Goal: Information Seeking & Learning: Check status

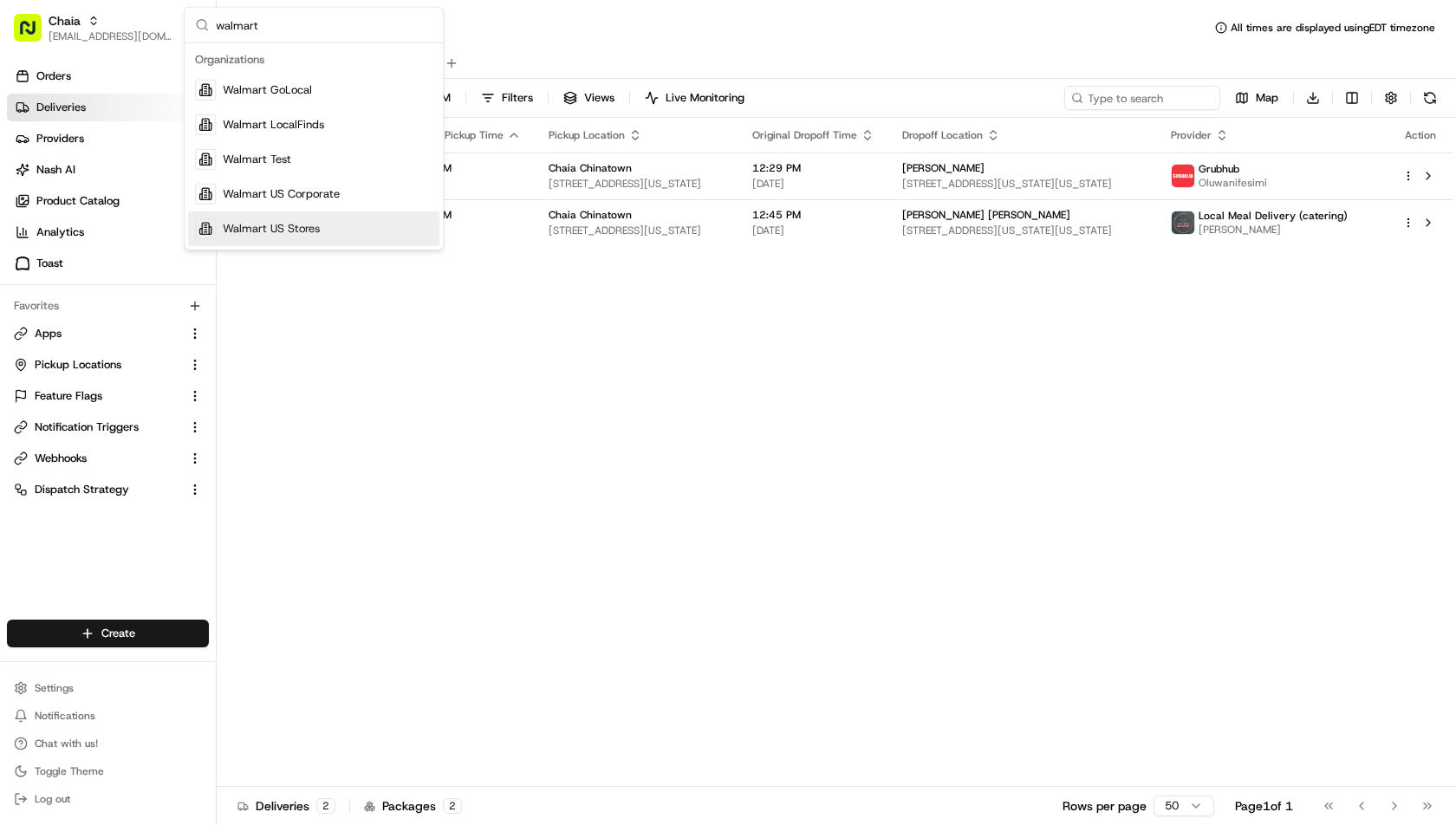
type input "walmart"
click at [344, 239] on div "Walmart US Stores" at bounding box center [314, 228] width 251 height 35
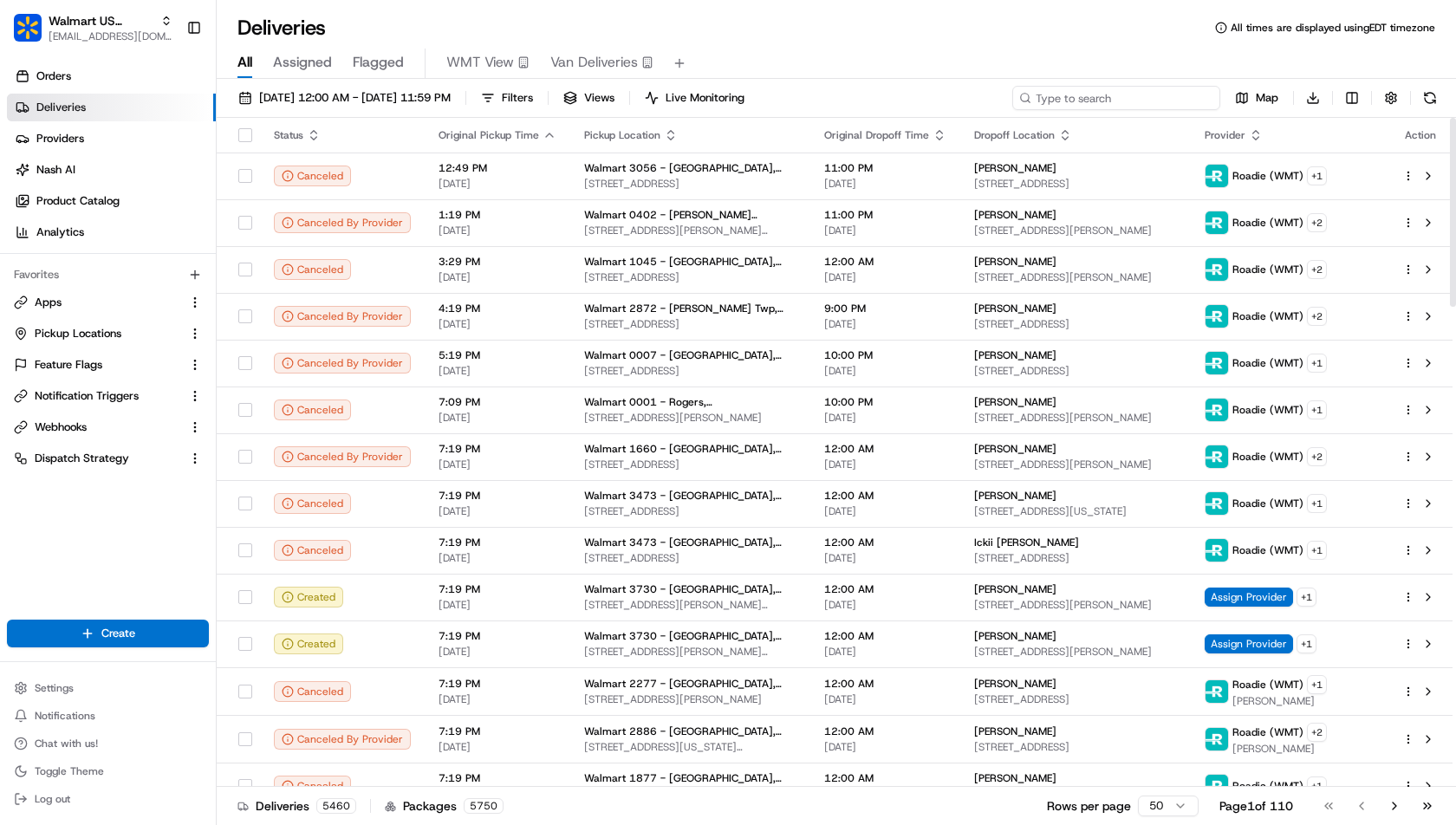
click at [1140, 104] on input at bounding box center [1116, 97] width 208 height 25
paste input "200013386720717"
type input "200013386720717"
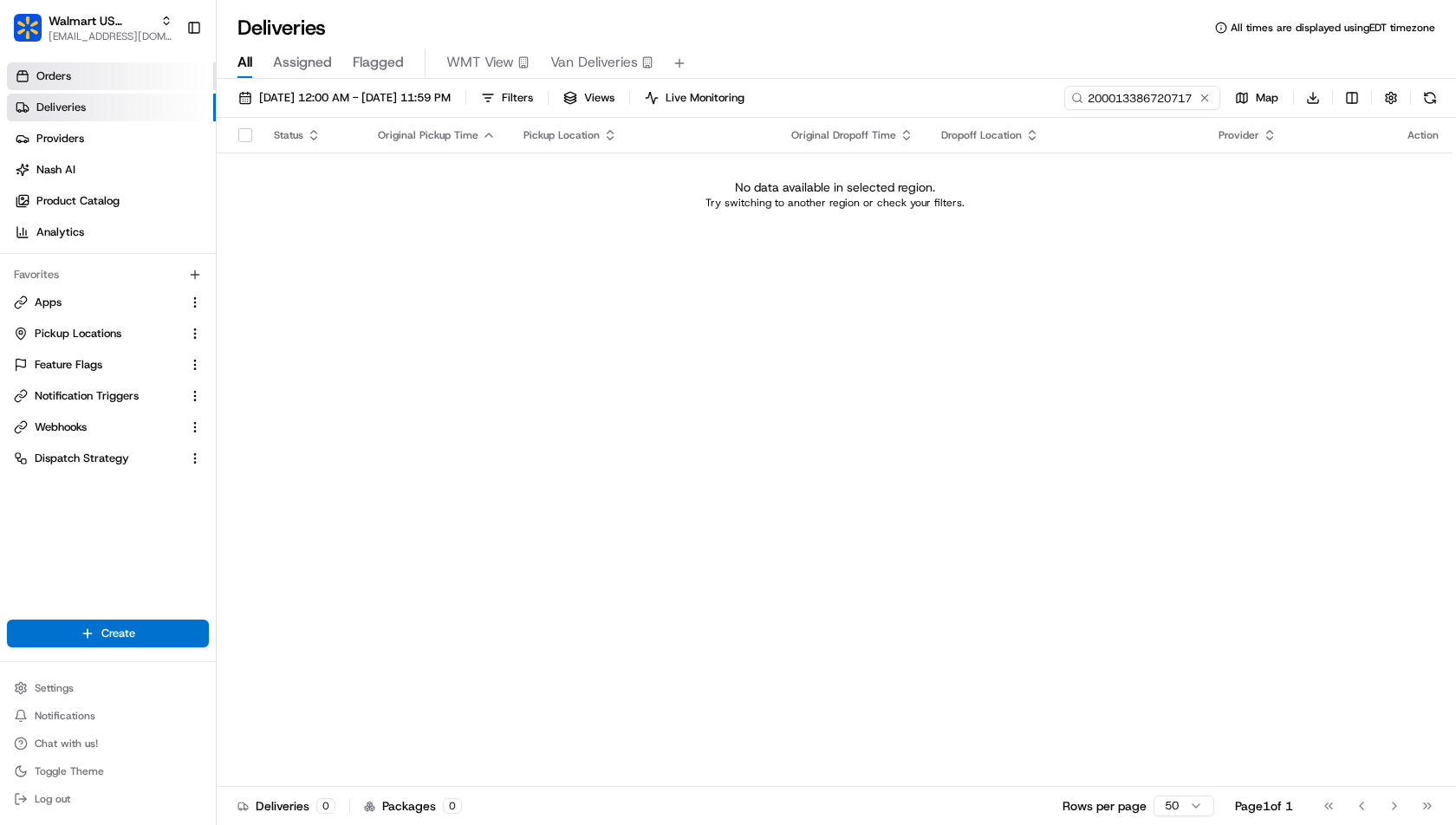
click at [125, 72] on link "Orders" at bounding box center [112, 76] width 209 height 27
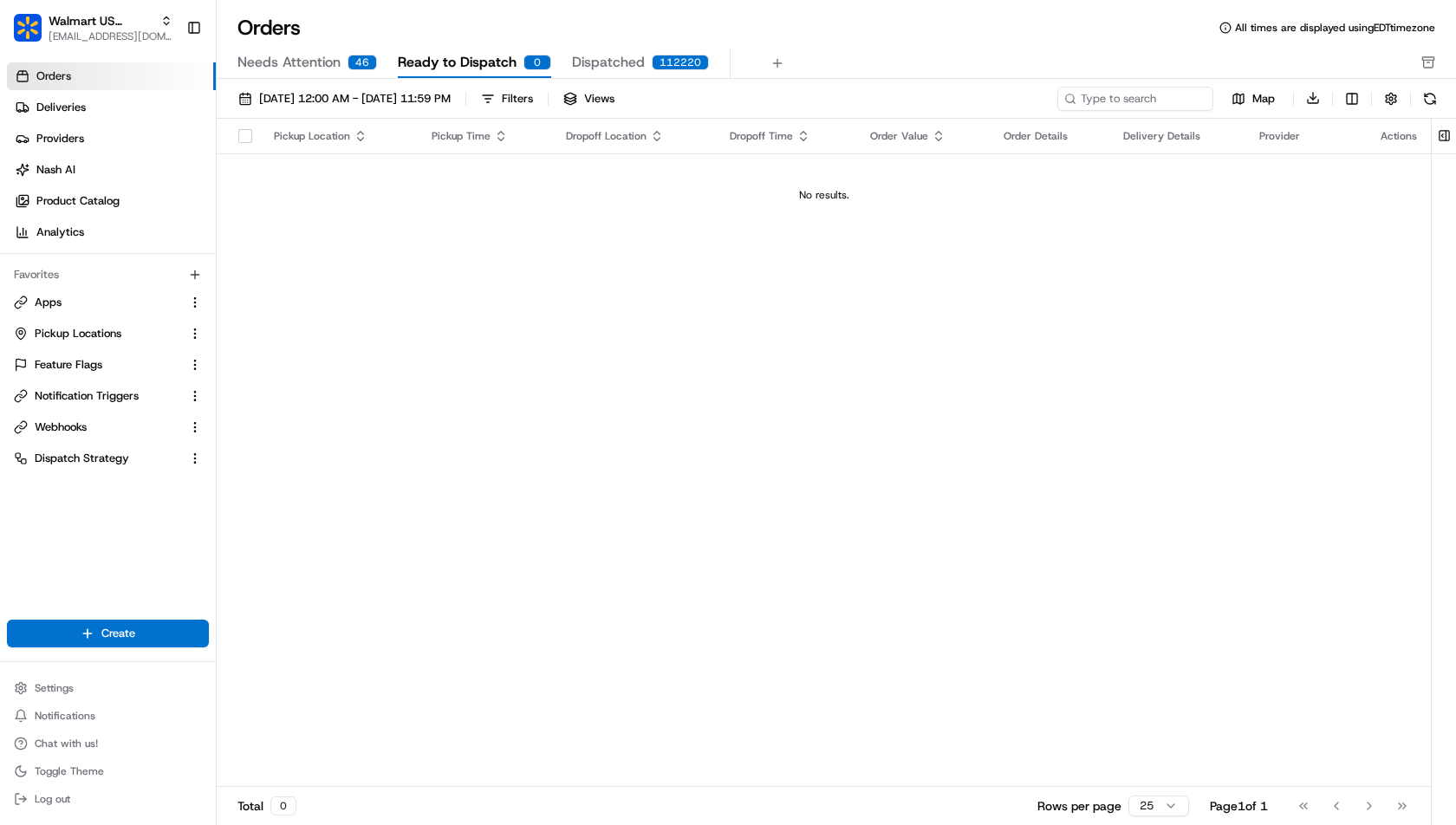
click at [592, 47] on div "Orders All times are displayed using EDT timezone Needs Attention 46 Ready to D…" at bounding box center [836, 45] width 1239 height 65
click at [602, 65] on span "Dispatched" at bounding box center [609, 62] width 73 height 21
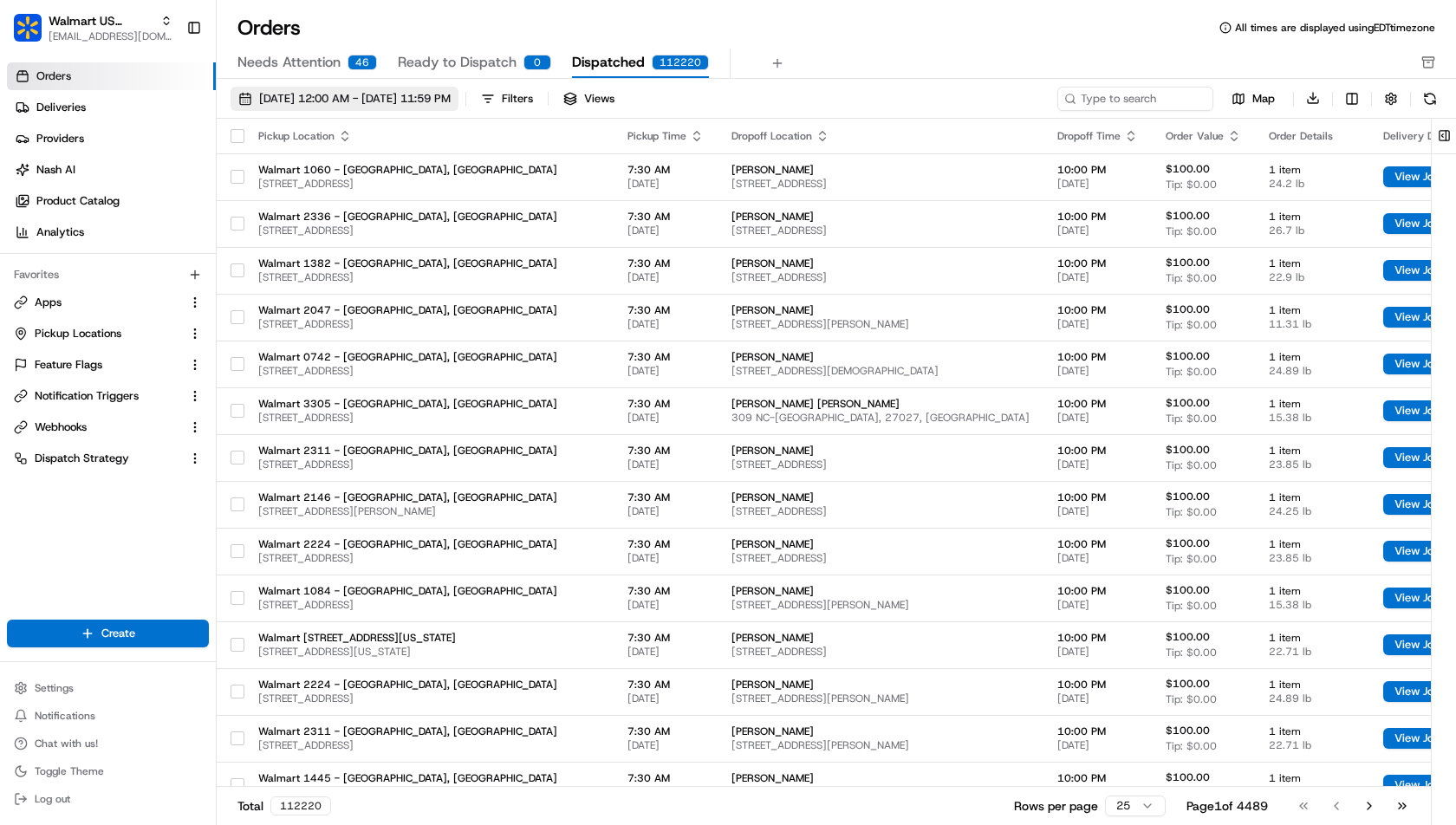
click at [353, 102] on span "08/01/2025 12:00 AM - 08/31/2025 11:59 PM" at bounding box center [355, 98] width 191 height 15
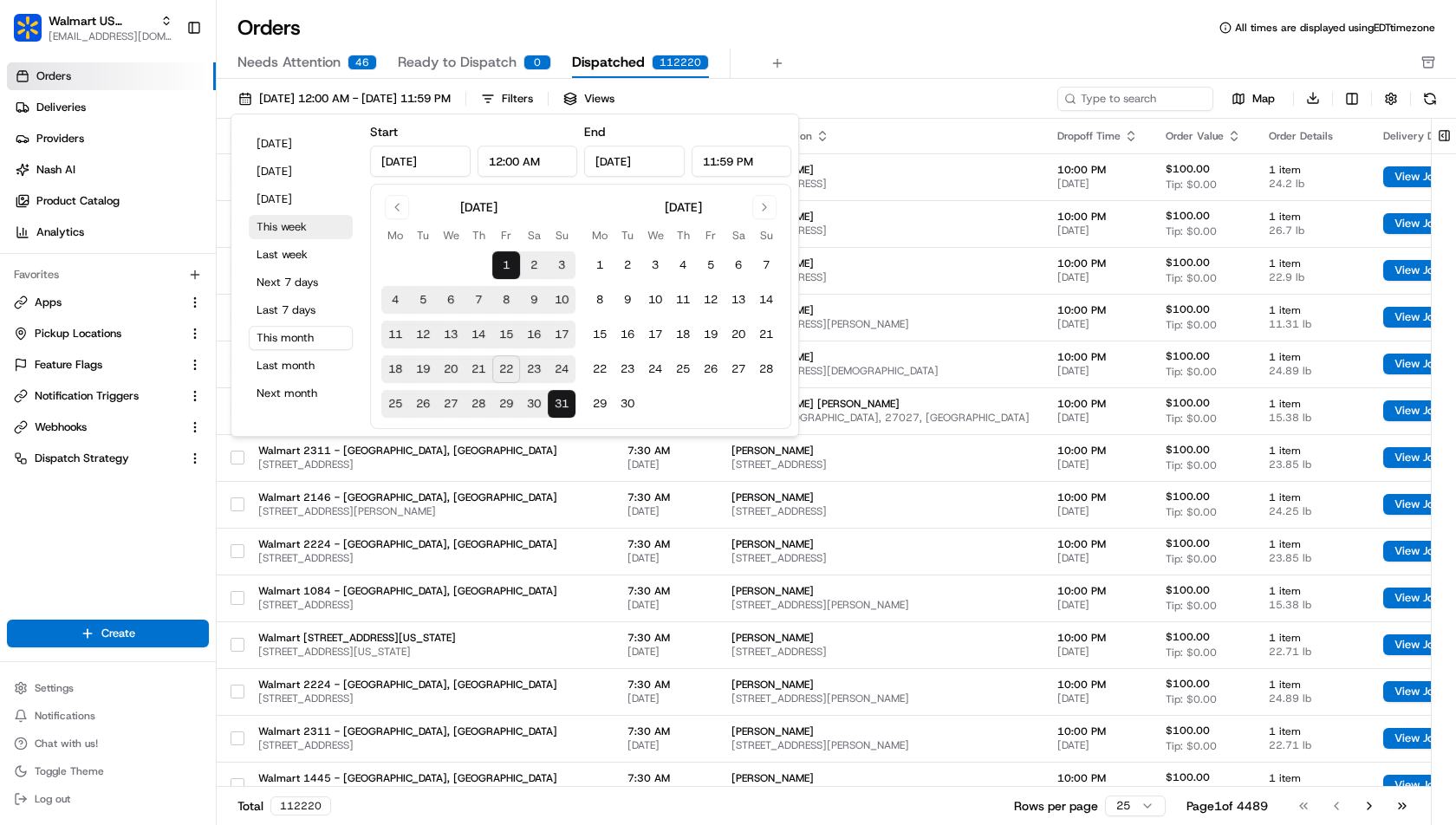
click at [316, 231] on button "This week" at bounding box center [300, 226] width 104 height 25
type input "Aug 18, 2025"
type input "Aug 24, 2025"
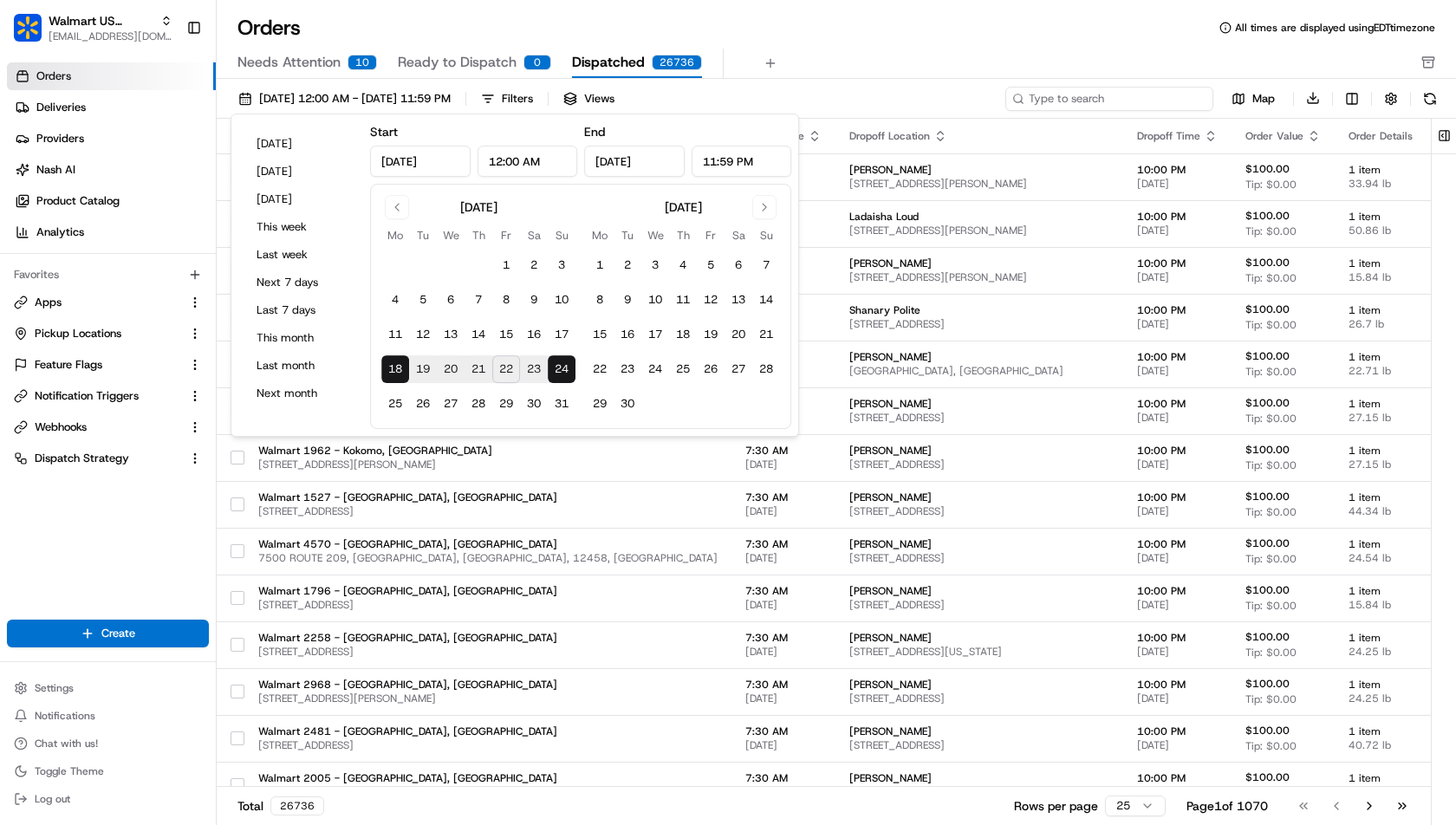
click at [1129, 94] on input at bounding box center [1109, 98] width 208 height 25
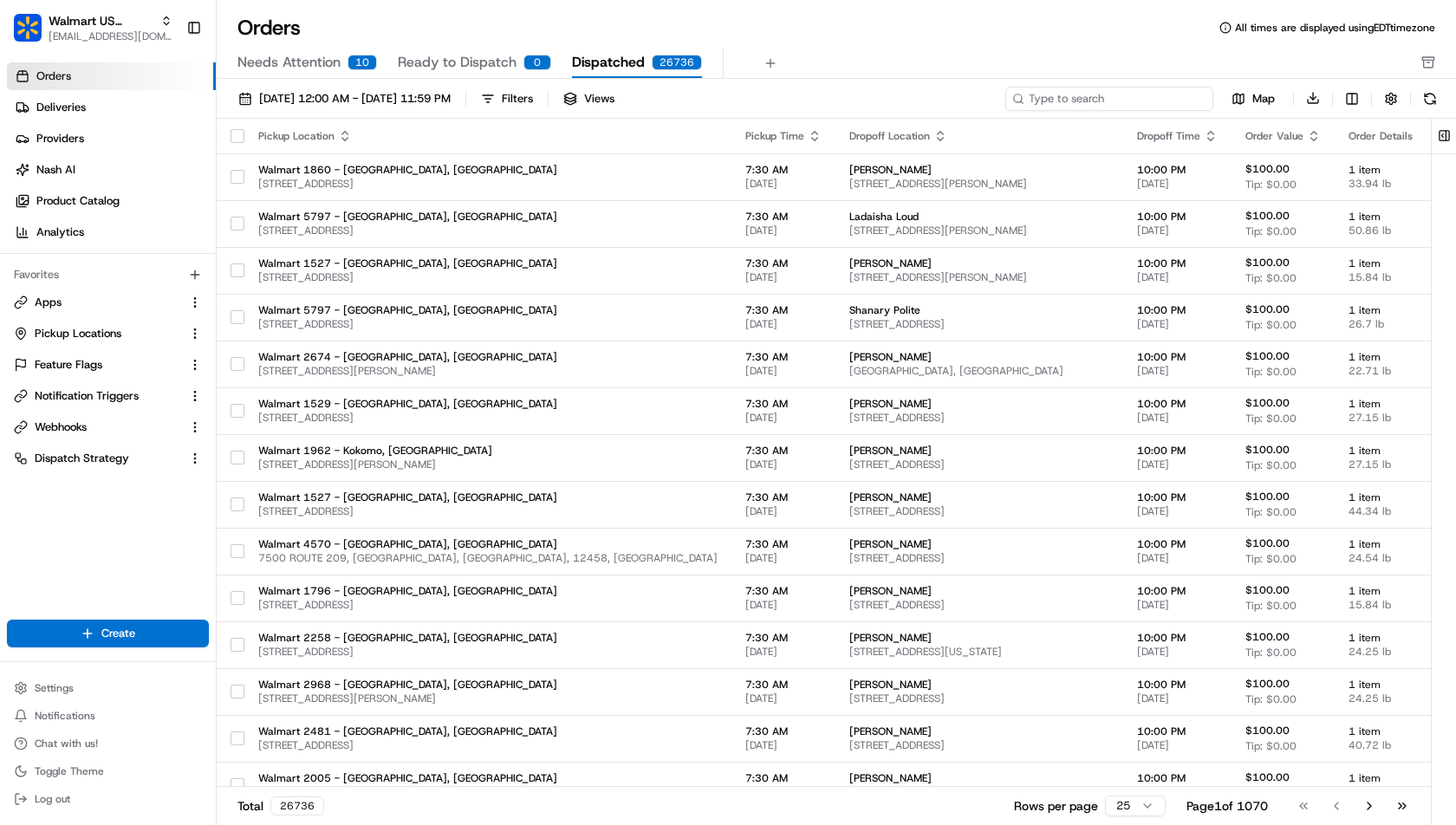
paste input "200013386720717 200013409008823 200013782825922 200013520213740 200013548162839…"
type input "200013386720717 200013409008823 200013782825922 200013520213740 200013548162839…"
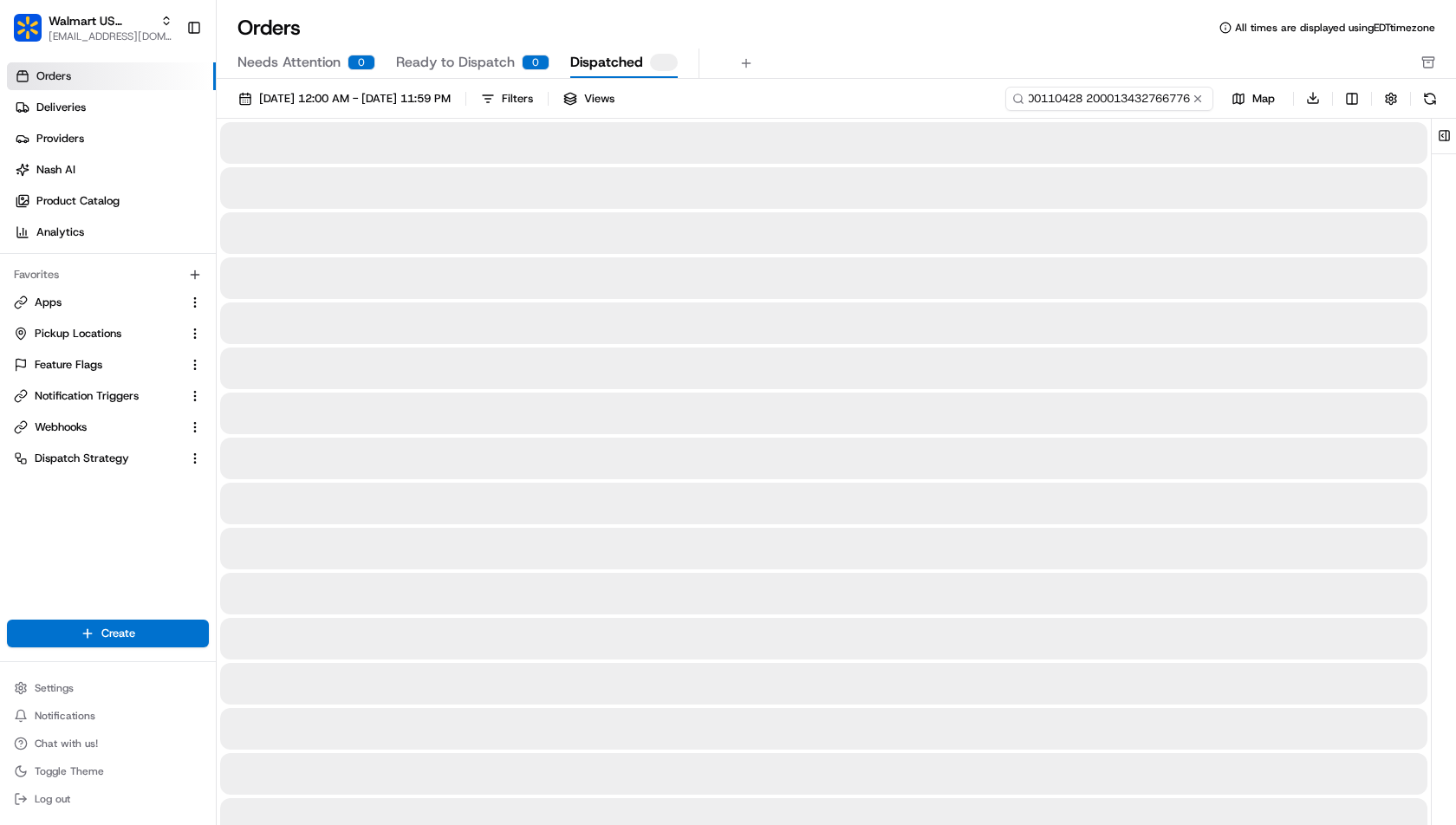
click at [1068, 105] on input "200013386720717 200013409008823 200013782825922 200013520213740 200013548162839…" at bounding box center [1109, 98] width 208 height 25
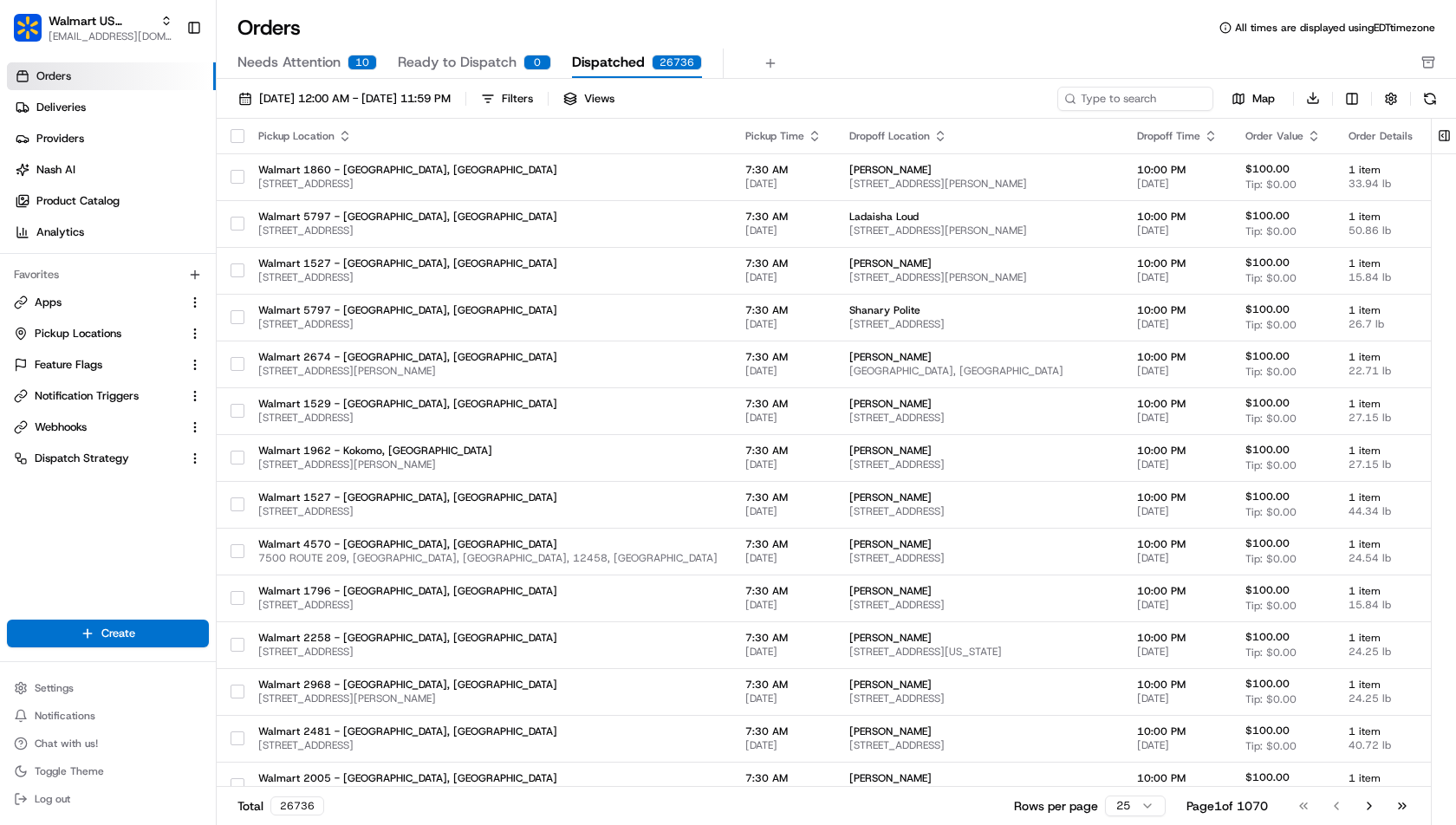
click at [1106, 110] on div "08/18/2025 12:00 AM - 08/24/2025 11:59 PM Filters Views Map Download" at bounding box center [836, 102] width 1239 height 33
click at [1101, 91] on input at bounding box center [1109, 98] width 208 height 25
click at [1074, 97] on input at bounding box center [1109, 98] width 208 height 25
paste input "200013782825922"
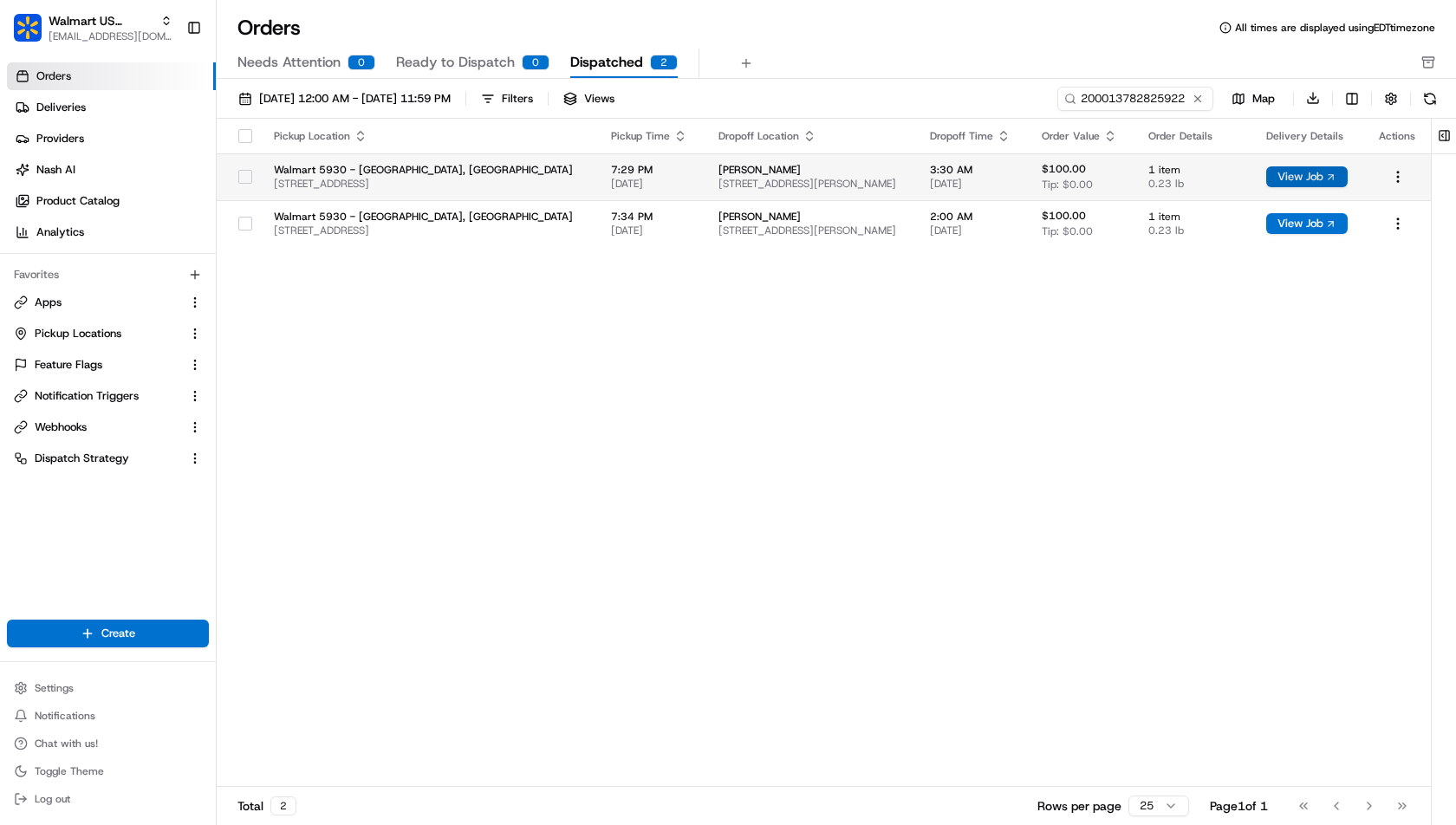
click at [1301, 178] on button "View Job" at bounding box center [1307, 176] width 82 height 21
click at [1125, 329] on div "Pickup Location Pickup Time Dropoff Location Dropoff Time Order Value Order Det…" at bounding box center [824, 452] width 1214 height 669
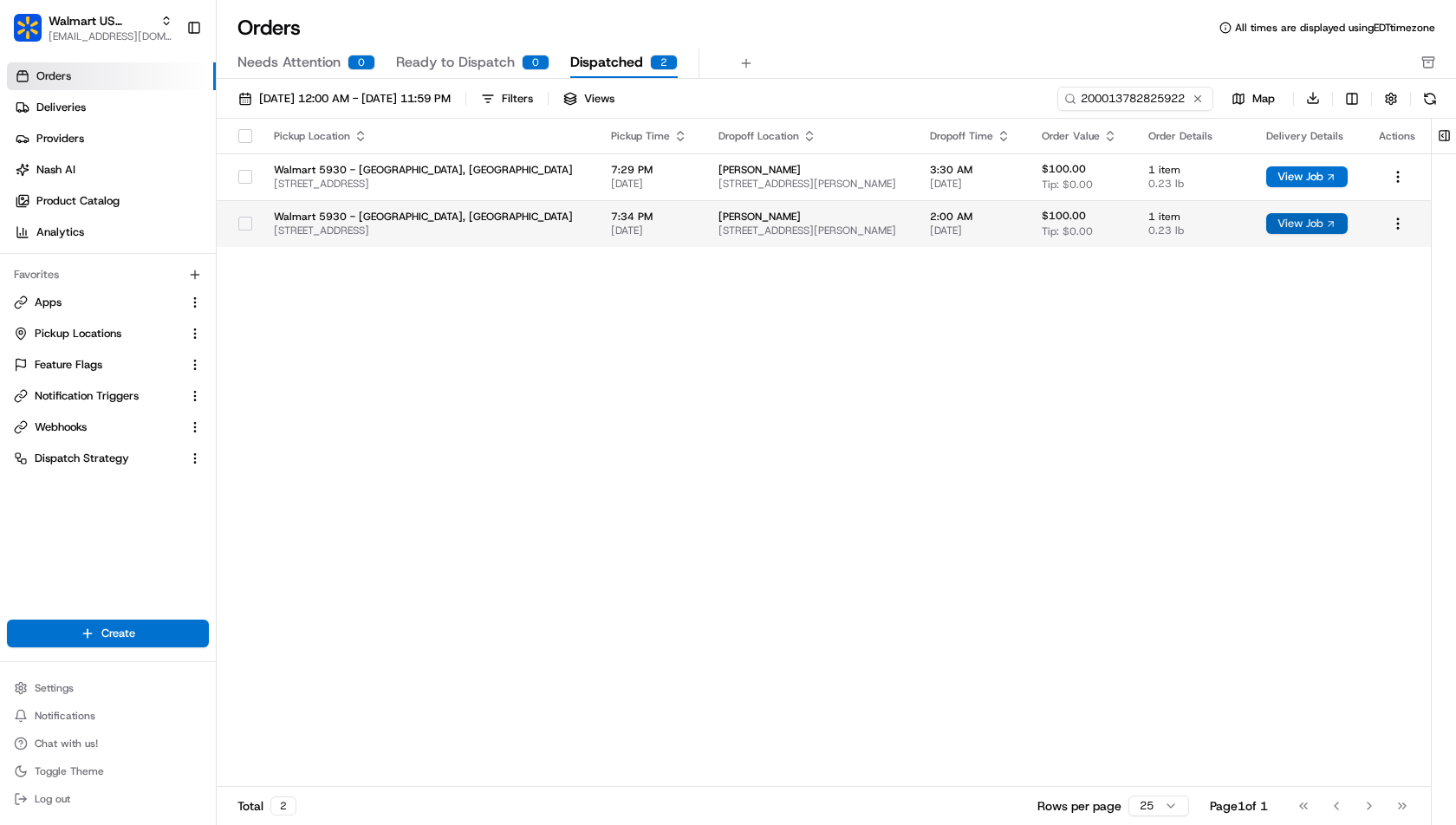
click at [1317, 226] on button "View Job" at bounding box center [1307, 223] width 82 height 21
click at [749, 355] on div "Pickup Location Pickup Time Dropoff Location Dropoff Time Order Value Order Det…" at bounding box center [824, 452] width 1214 height 669
click at [1132, 90] on input "200013782825922" at bounding box center [1109, 98] width 208 height 25
paste input "520213740"
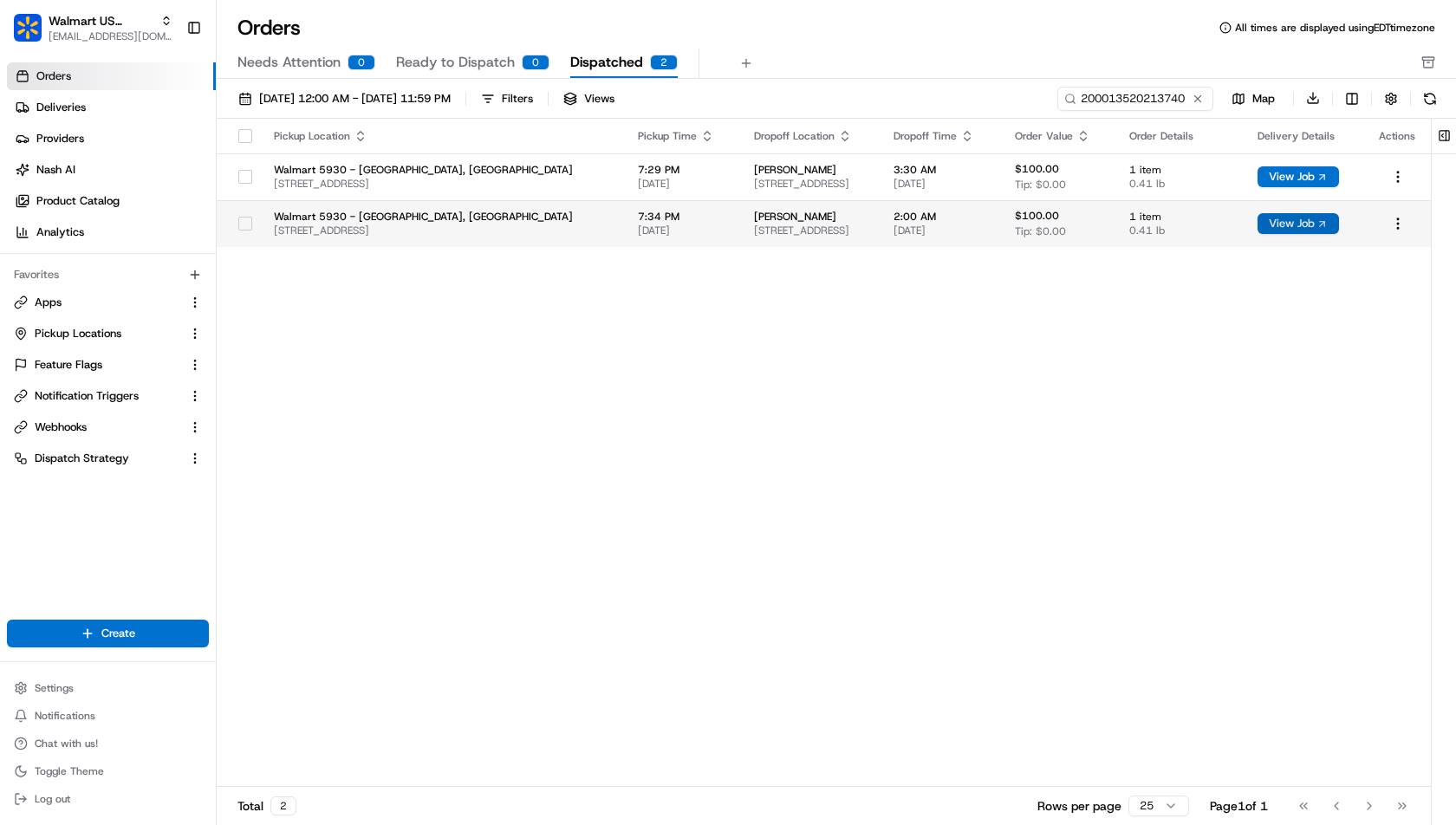
click at [1299, 222] on button "View Job" at bounding box center [1299, 223] width 82 height 21
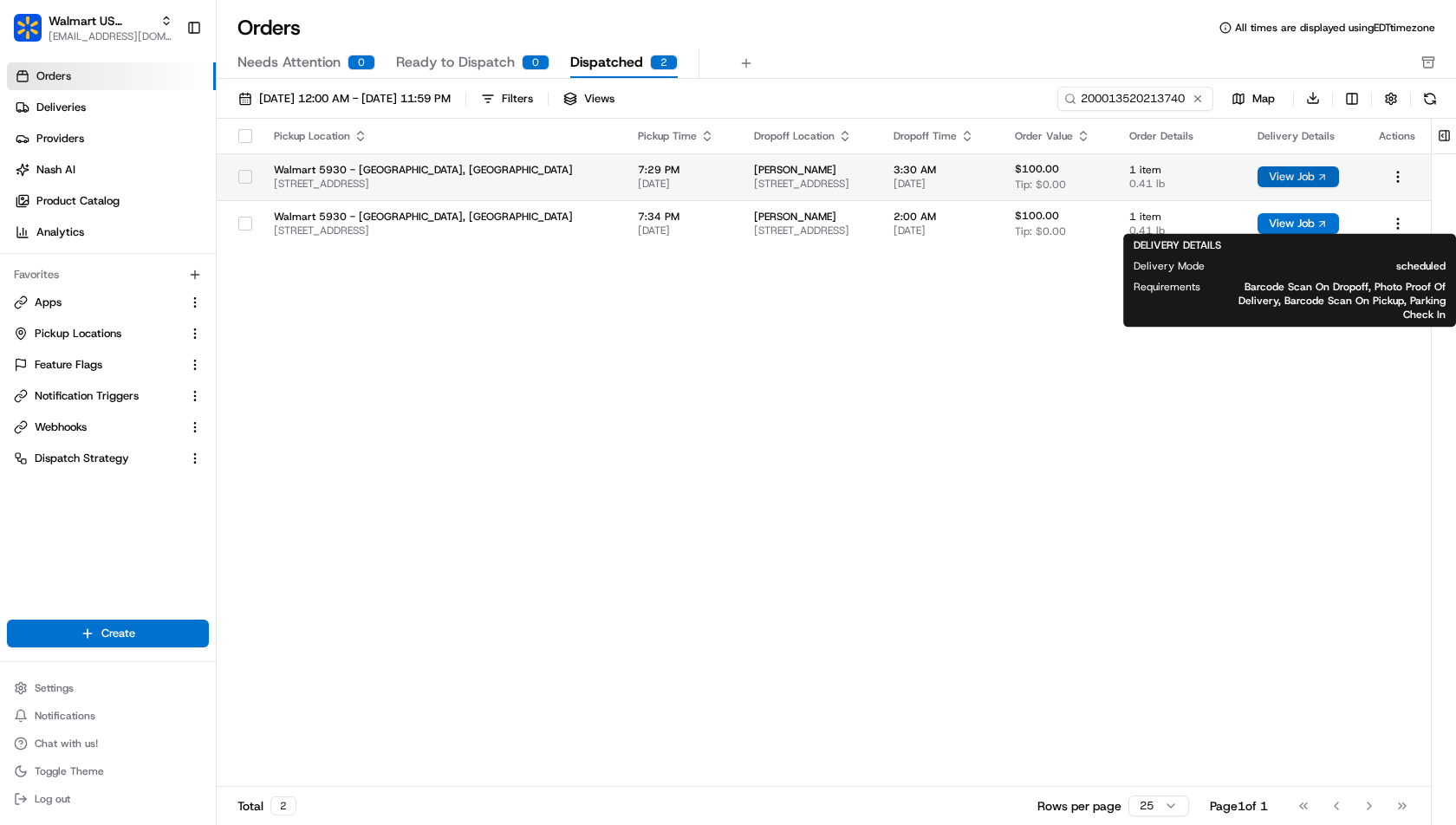
click at [1293, 175] on button "View Job" at bounding box center [1299, 176] width 82 height 21
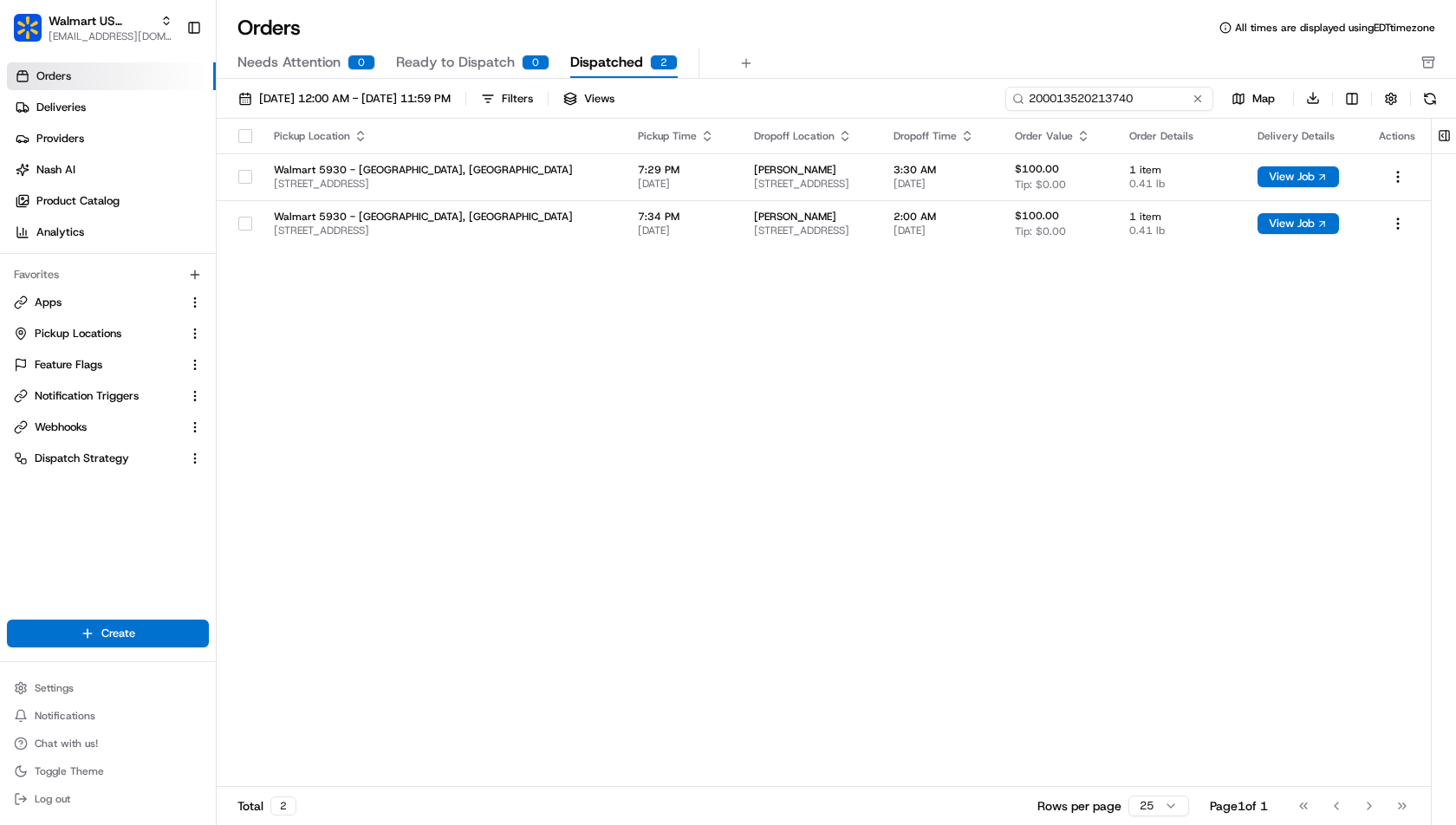
click at [1108, 104] on input "200013520213740" at bounding box center [1109, 98] width 208 height 25
paste input "782825922"
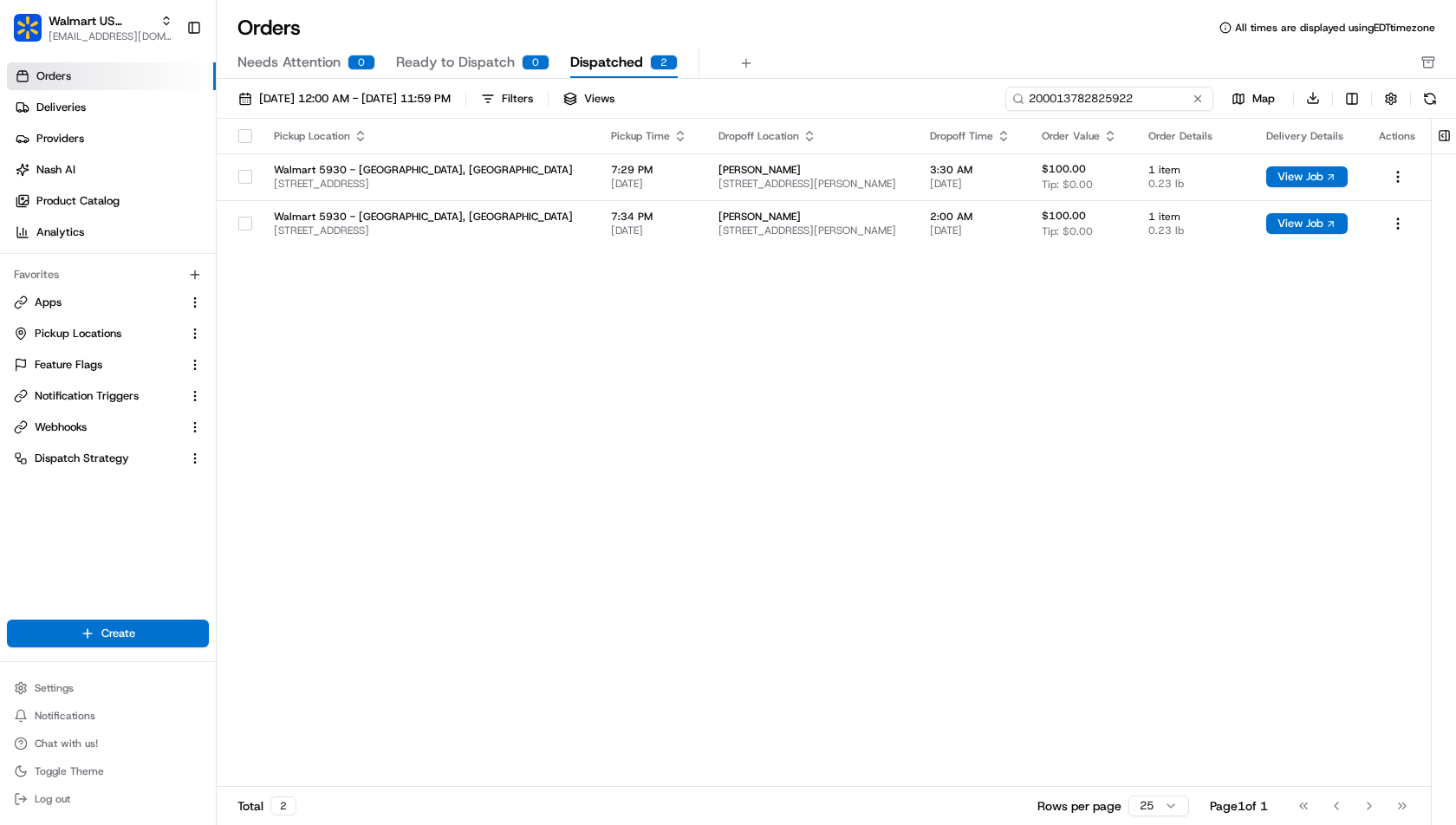
click at [1102, 101] on input "200013782825922" at bounding box center [1109, 98] width 208 height 25
click at [1102, 100] on input "200013782825922" at bounding box center [1109, 98] width 208 height 25
click at [1066, 97] on input "200013782825922" at bounding box center [1109, 98] width 208 height 25
paste input "541691295"
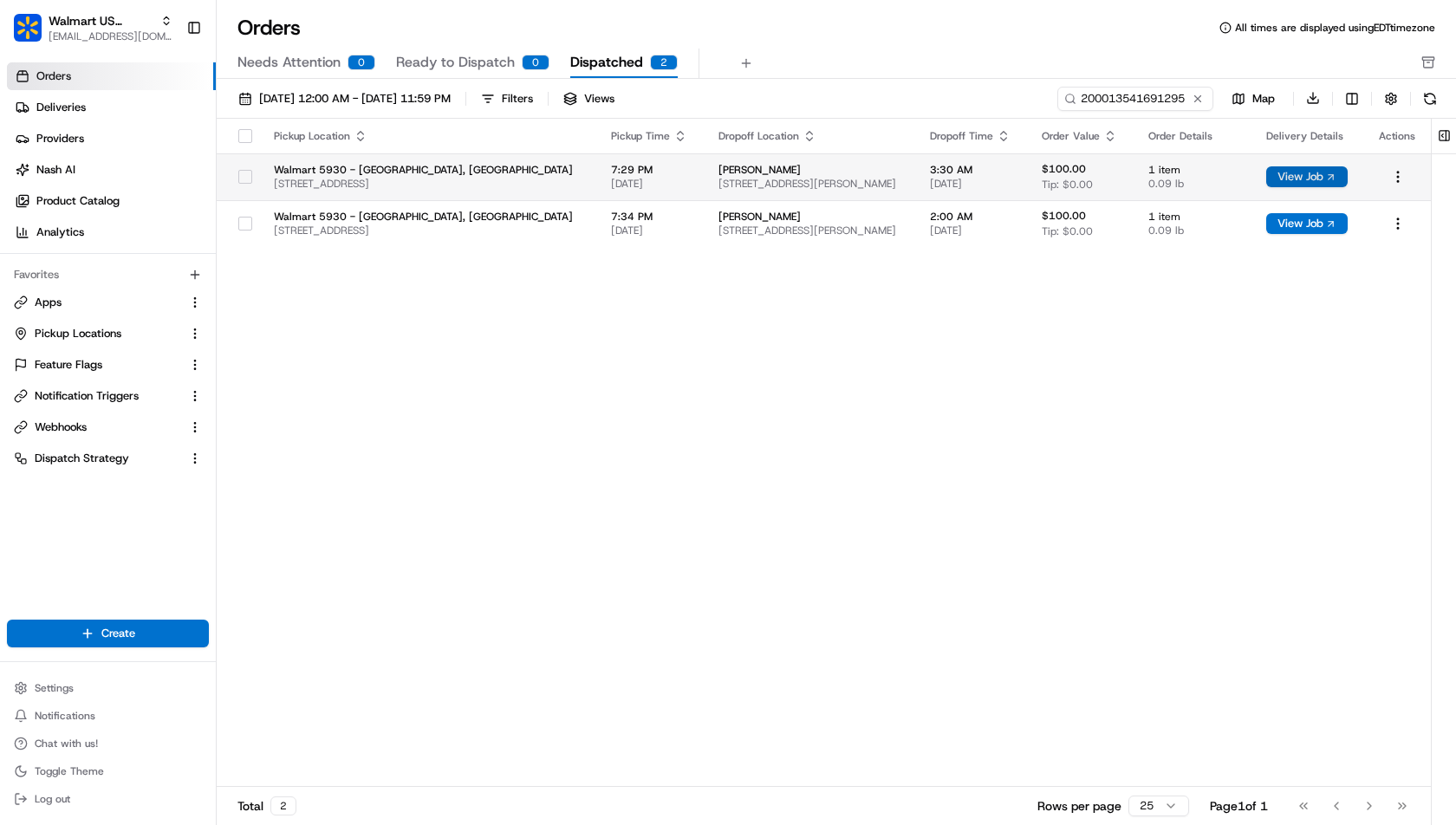
click at [1292, 173] on button "View Job" at bounding box center [1307, 176] width 82 height 21
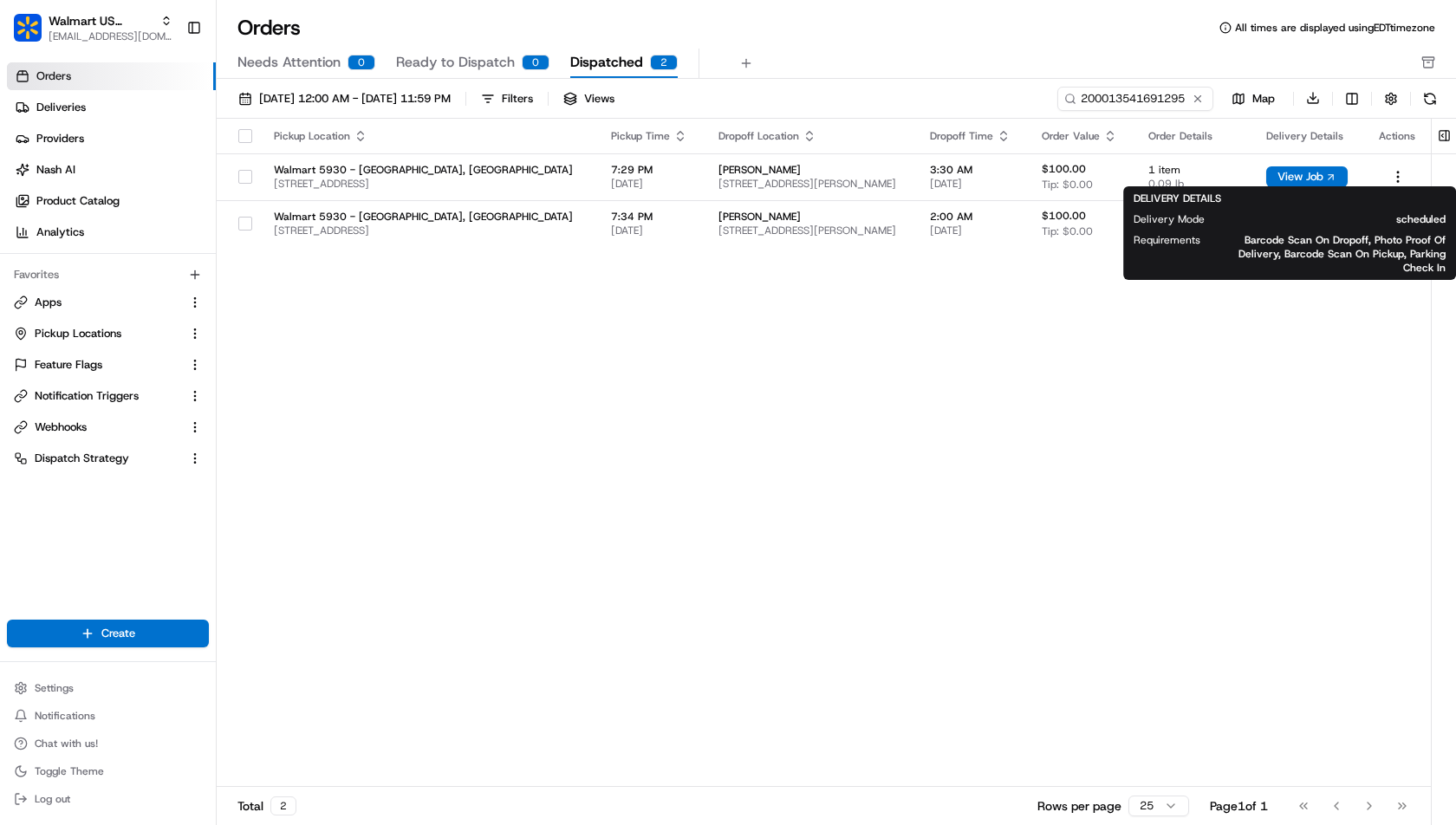
click at [1132, 377] on div "Pickup Location Pickup Time Dropoff Location Dropoff Time Order Value Order Det…" at bounding box center [824, 452] width 1214 height 669
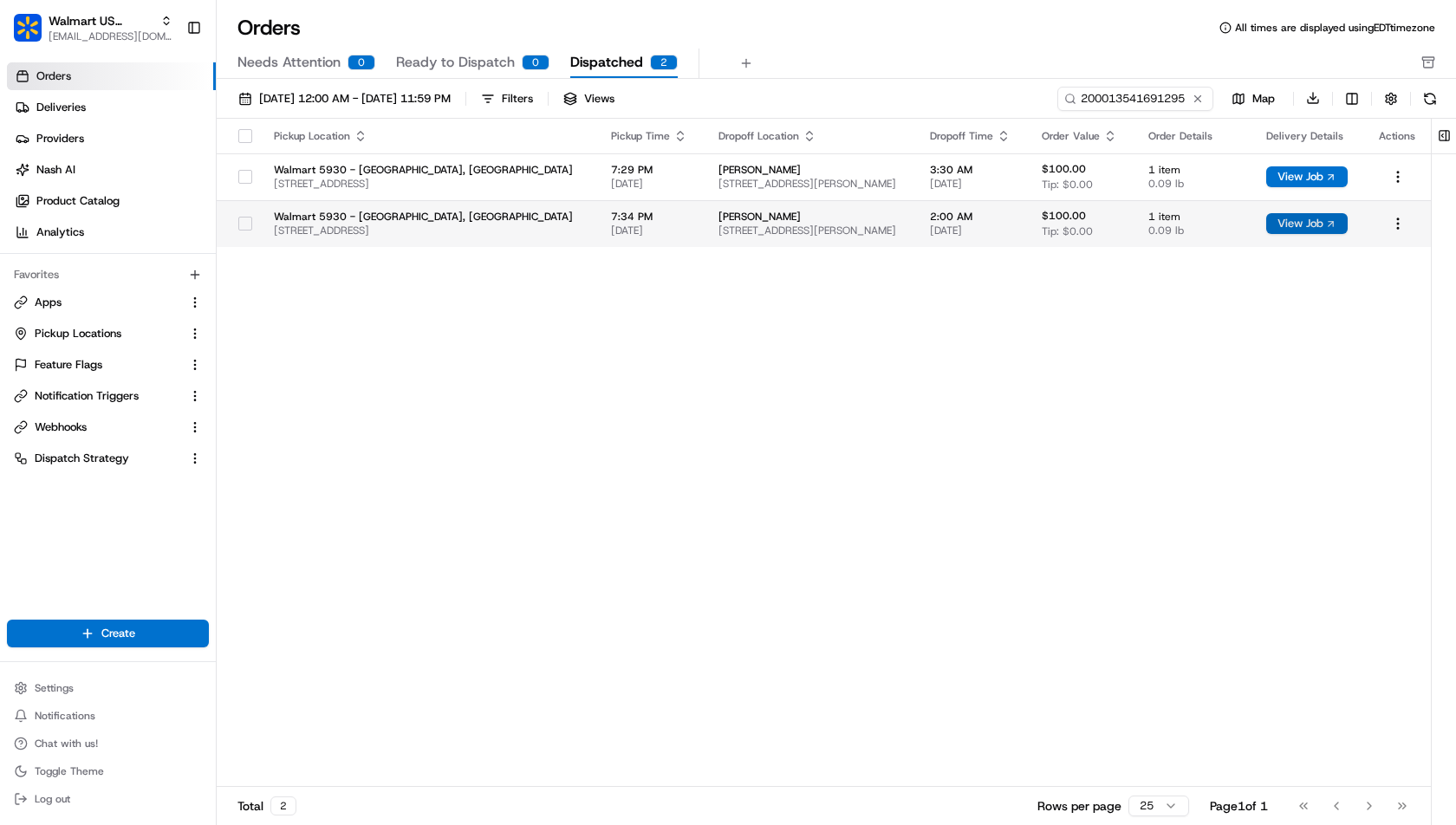
click at [1328, 218] on button "View Job" at bounding box center [1307, 223] width 82 height 21
click at [1133, 86] on input "200013541691295" at bounding box center [1109, 98] width 208 height 25
paste input "432766776"
type input "200013432766776"
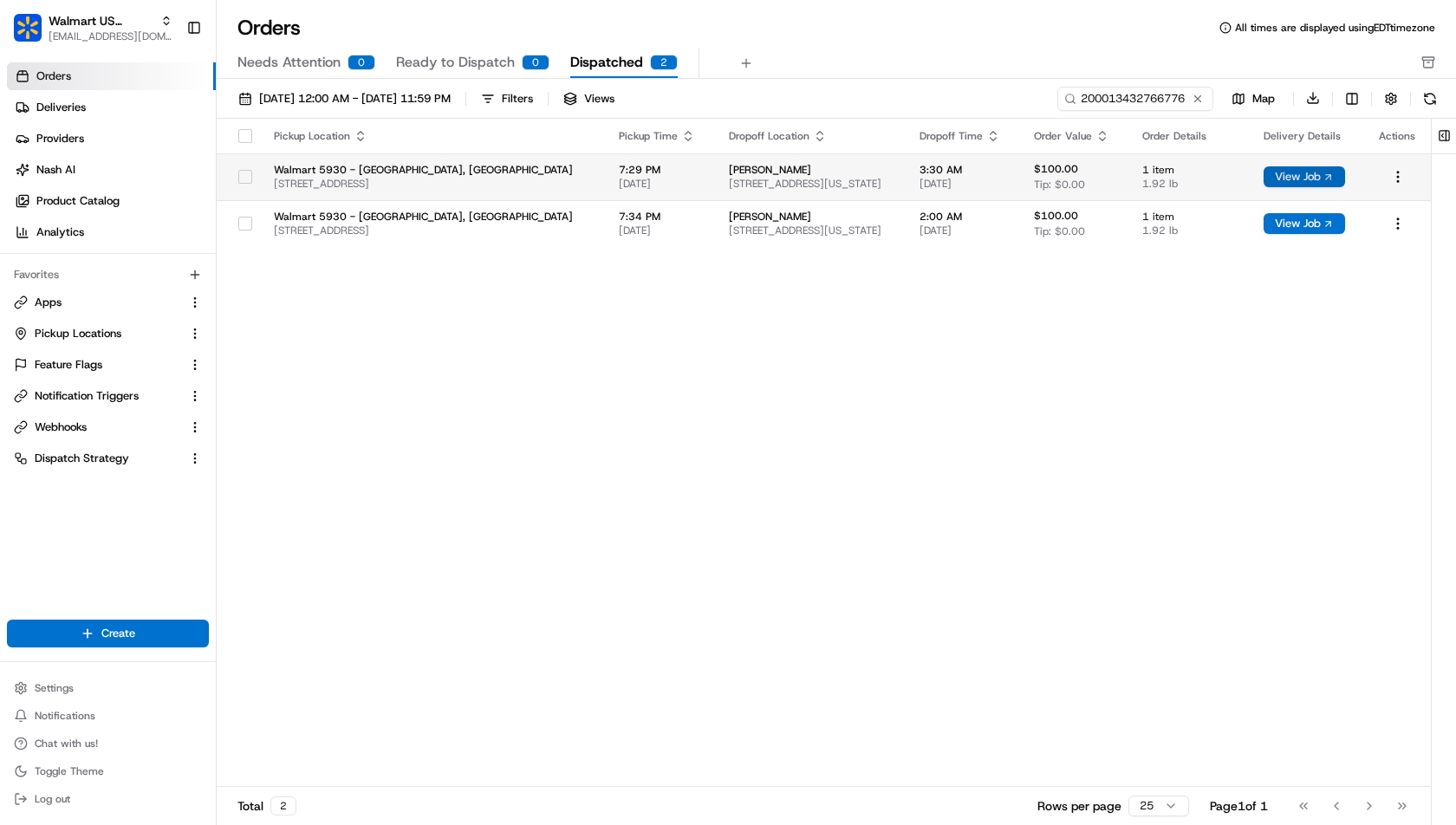
click at [1288, 175] on button "View Job" at bounding box center [1305, 176] width 82 height 21
click at [1043, 288] on div "Pickup Location Pickup Time Dropoff Location Dropoff Time Order Value Order Det…" at bounding box center [824, 452] width 1214 height 669
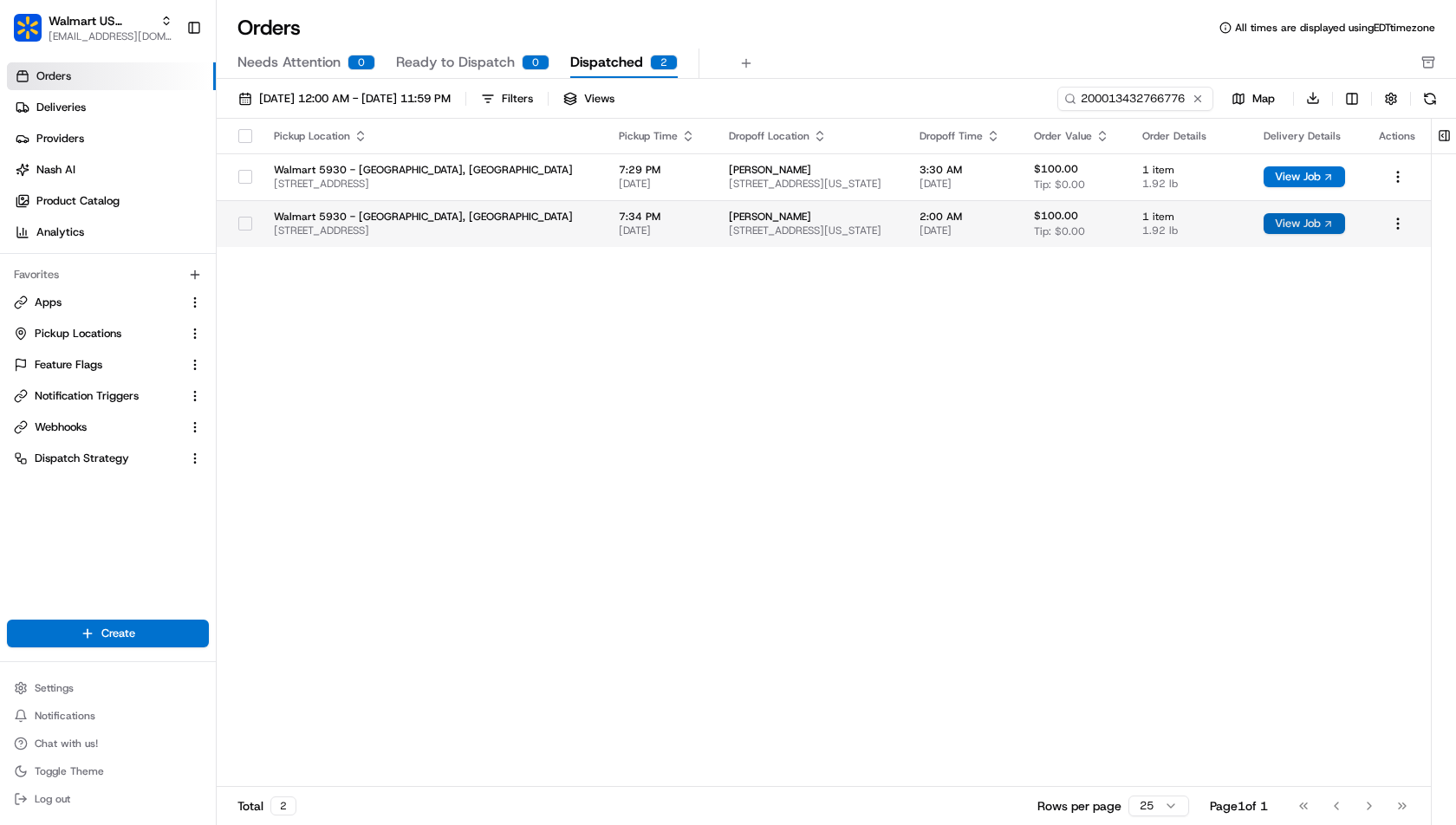
click at [1297, 221] on button "View Job" at bounding box center [1305, 223] width 82 height 21
